Goal: Register for event/course

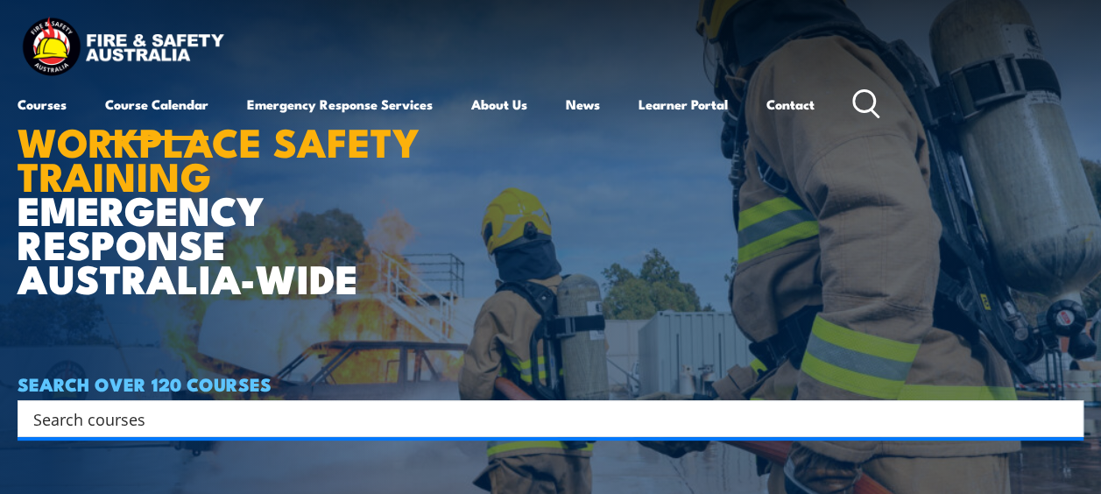
click at [136, 105] on link "Course Calendar" at bounding box center [156, 104] width 103 height 42
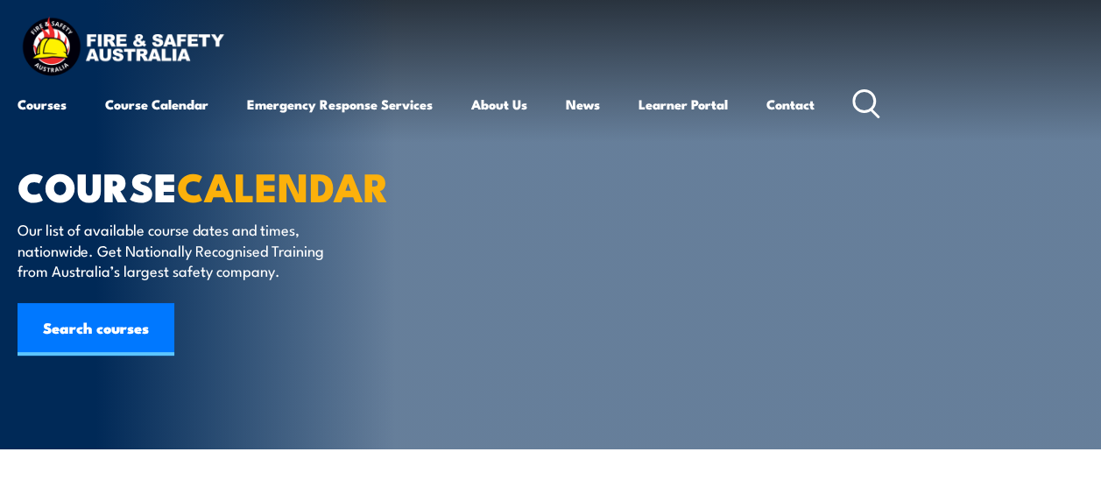
scroll to position [180, 0]
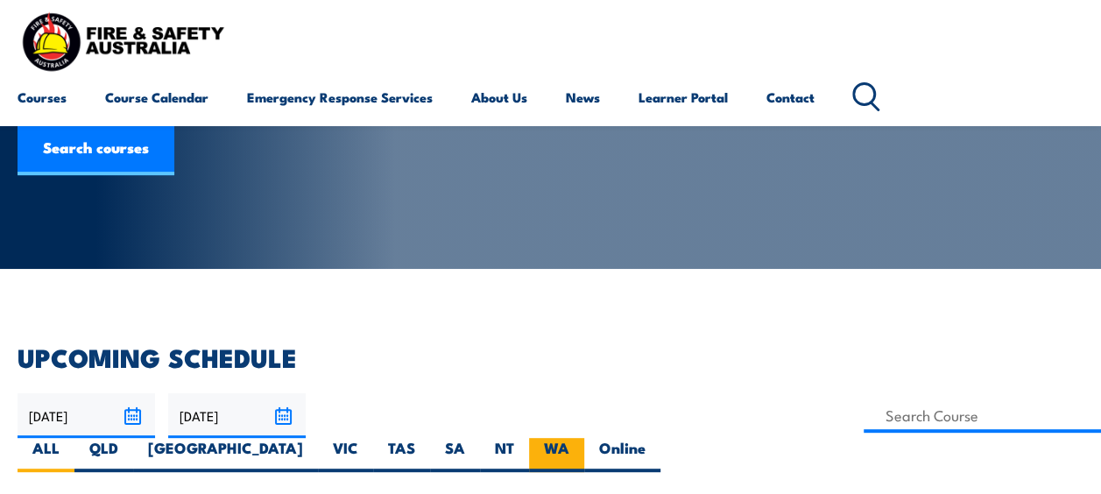
click at [584, 438] on label "WA" at bounding box center [556, 455] width 55 height 34
click at [581, 438] on input "WA" at bounding box center [574, 443] width 11 height 11
radio input "true"
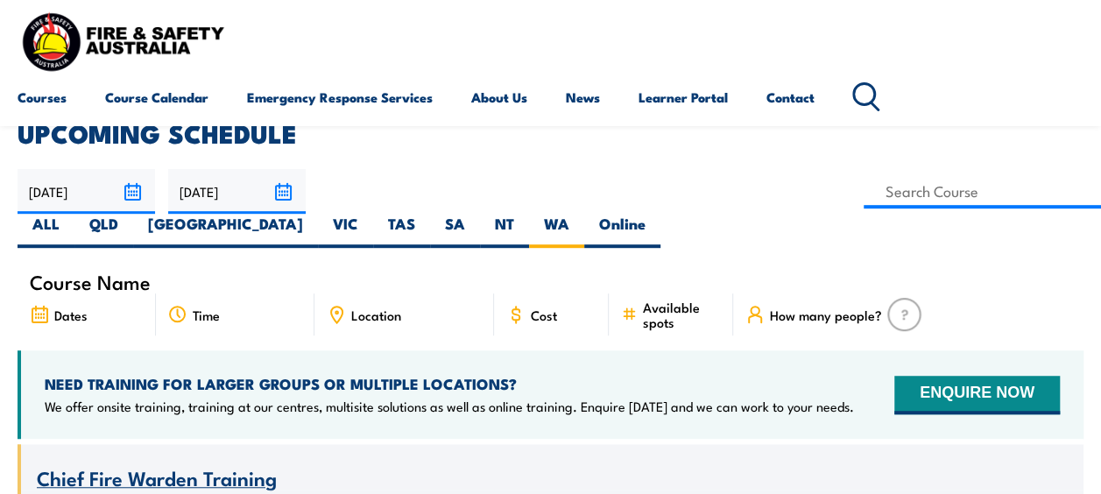
scroll to position [413, 0]
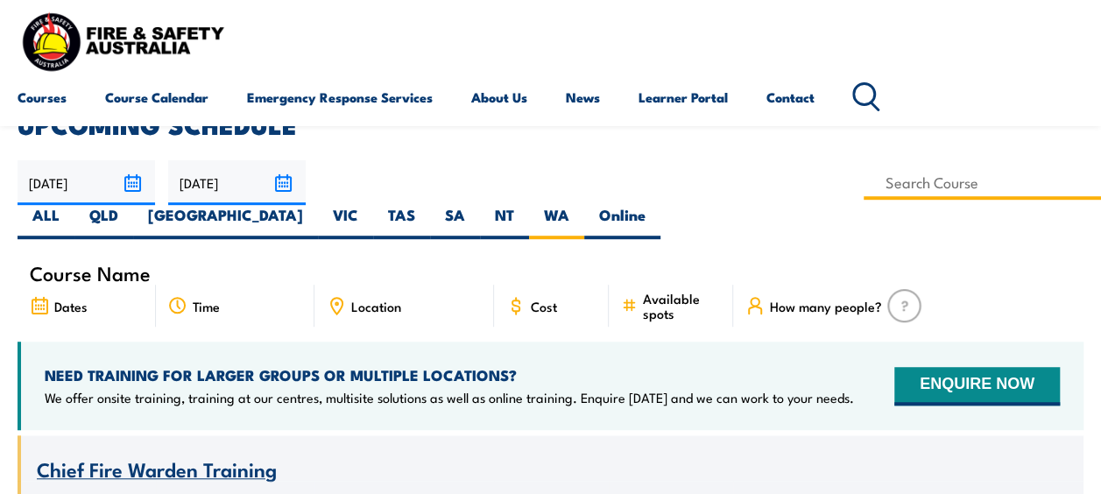
click at [864, 189] on input at bounding box center [982, 183] width 237 height 34
type input "warden"
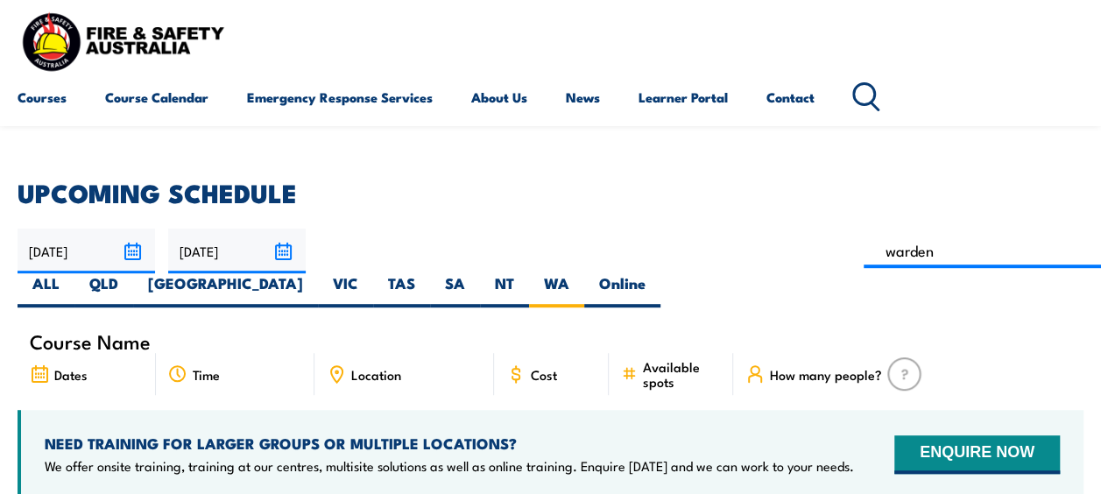
scroll to position [318, 0]
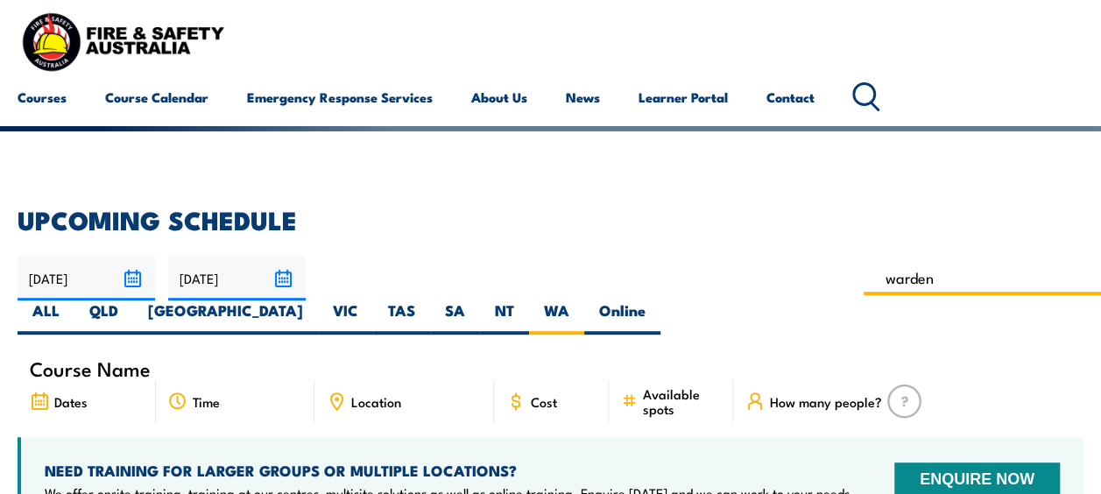
drag, startPoint x: 408, startPoint y: 280, endPoint x: 307, endPoint y: 270, distance: 101.3
click at [307, 270] on div "21/08/2025 20/10/2025" at bounding box center [551, 295] width 1066 height 79
type input "Fire Extinguisher / Fire Warden Training"
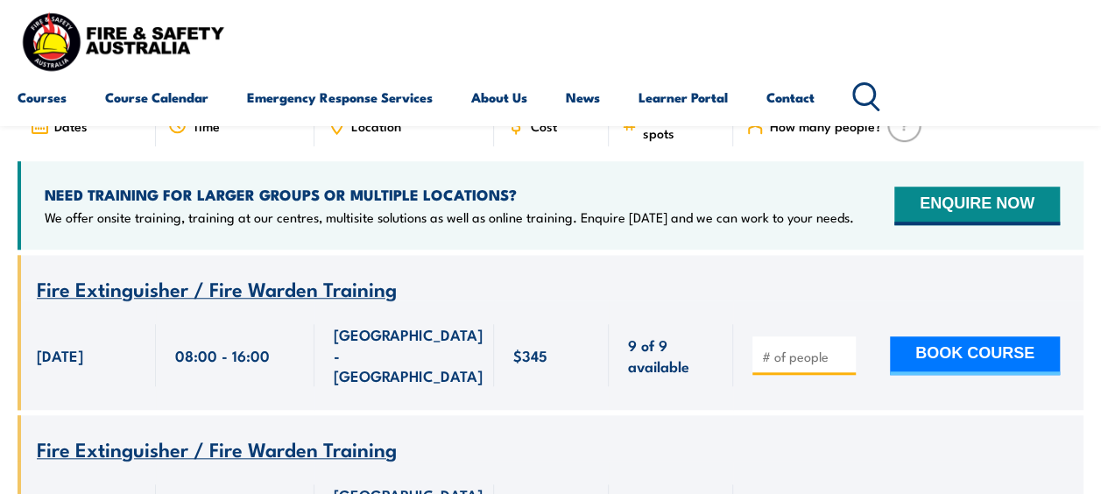
scroll to position [642, 0]
